Goal: Find specific page/section: Find specific page/section

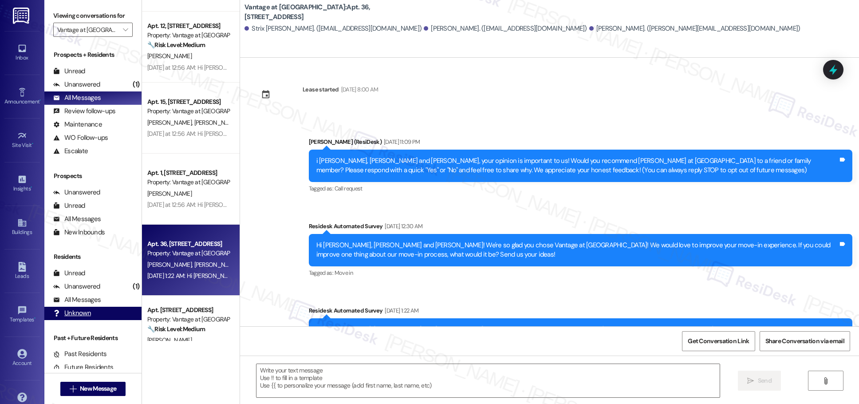
scroll to position [18, 0]
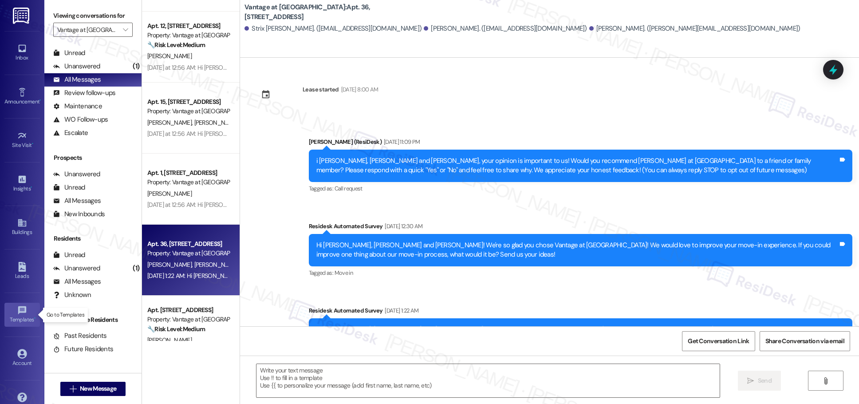
click at [20, 316] on div "Templates •" at bounding box center [22, 319] width 44 height 9
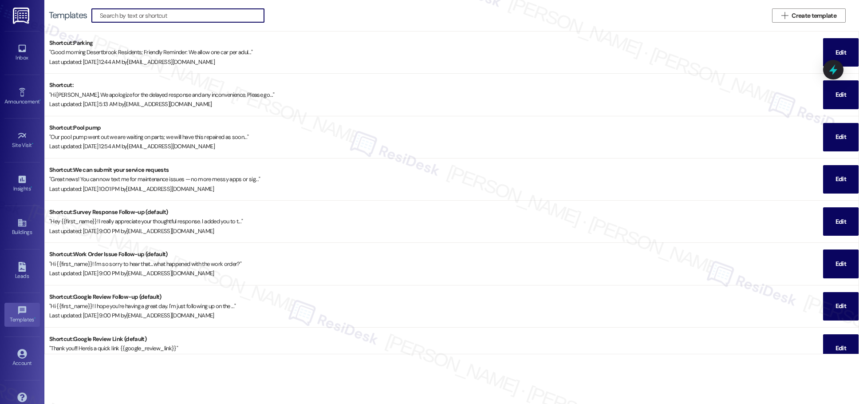
click at [168, 19] on input at bounding box center [182, 15] width 164 height 12
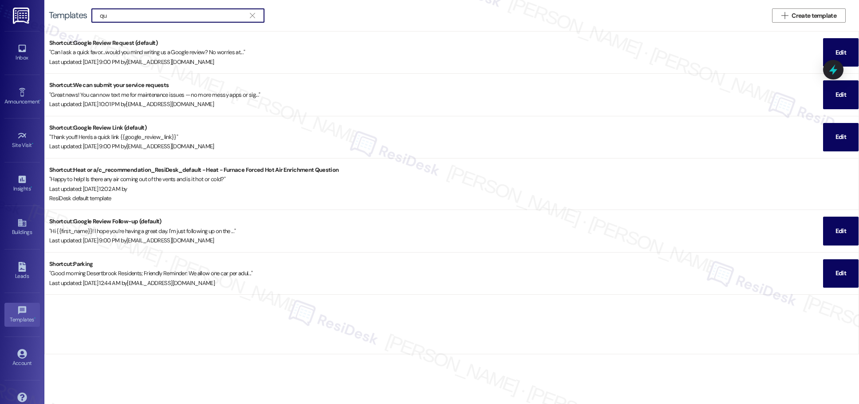
type input "q"
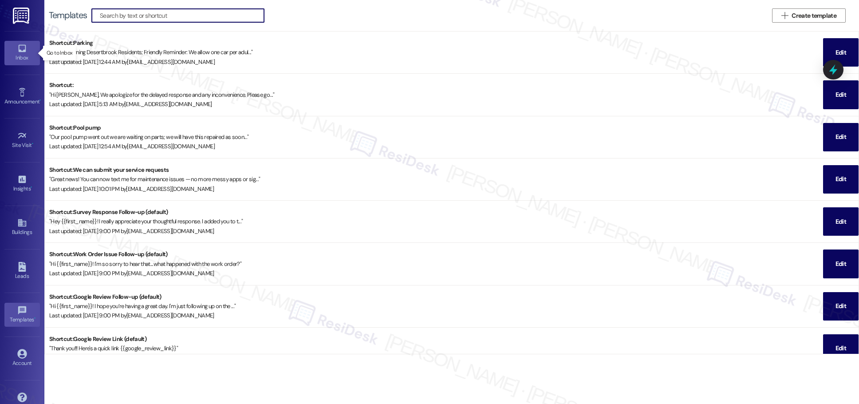
click at [24, 47] on icon at bounding box center [22, 48] width 10 height 10
